Goal: Find specific page/section: Find specific page/section

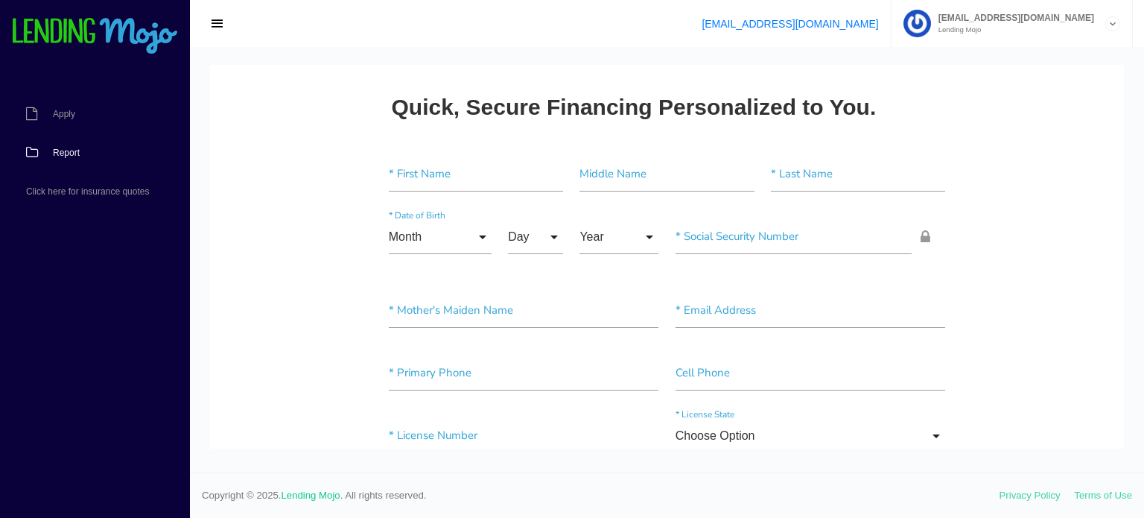
click at [70, 148] on span "Report" at bounding box center [66, 152] width 27 height 9
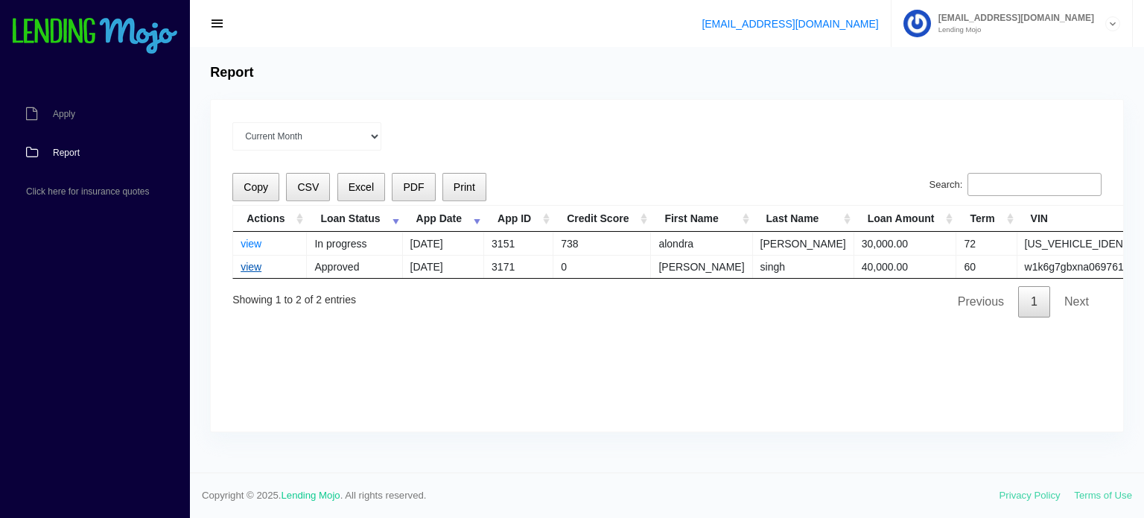
click at [251, 262] on link "view" at bounding box center [251, 267] width 21 height 12
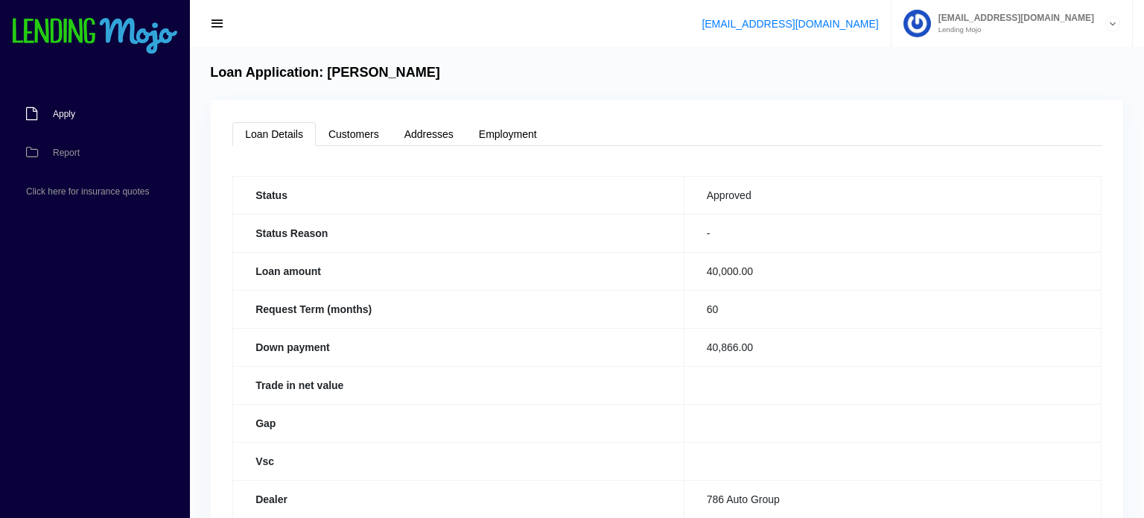
click at [61, 112] on span "Apply" at bounding box center [64, 113] width 22 height 9
